Goal: Navigation & Orientation: Find specific page/section

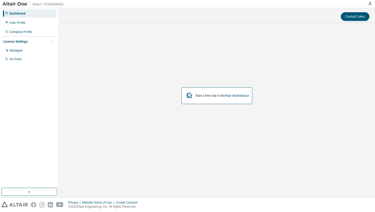
click at [200, 100] on div "Start a free trial in the Altair Marketplace" at bounding box center [216, 95] width 71 height 17
click at [186, 97] on icon at bounding box center [189, 95] width 6 height 6
click at [238, 95] on link "Altair Marketplace" at bounding box center [237, 96] width 24 height 4
click at [230, 97] on link "Altair Marketplace" at bounding box center [237, 96] width 24 height 4
